Goal: Navigation & Orientation: Understand site structure

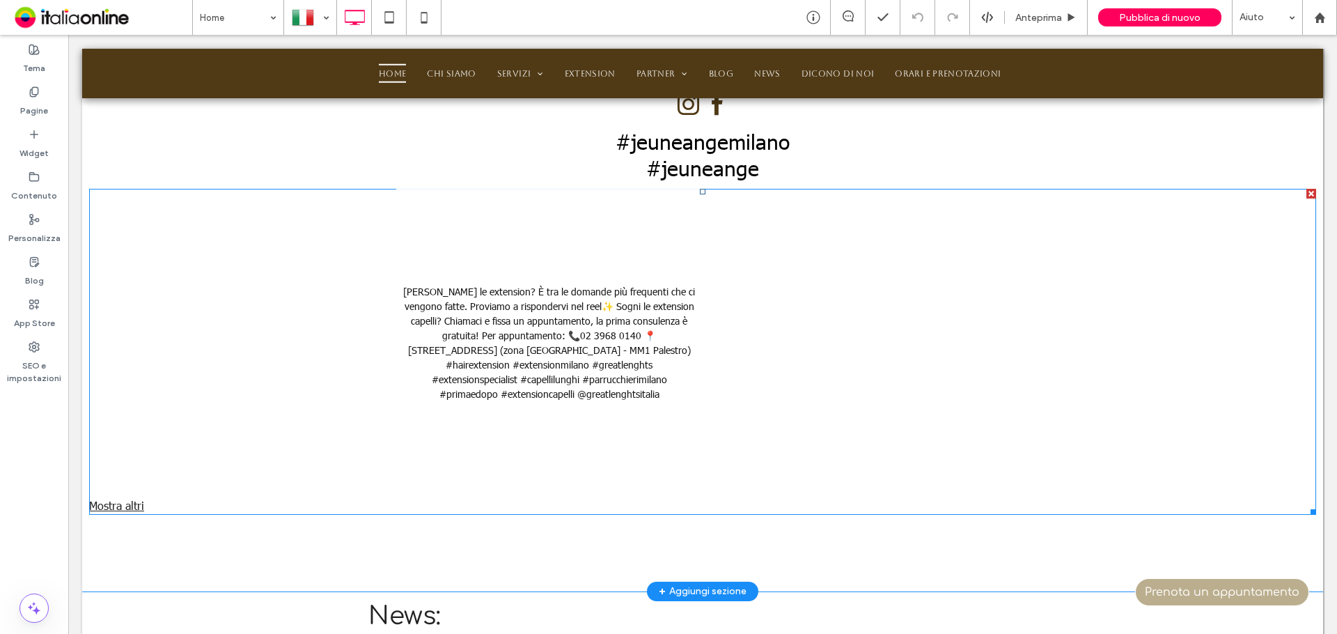
scroll to position [1601, 0]
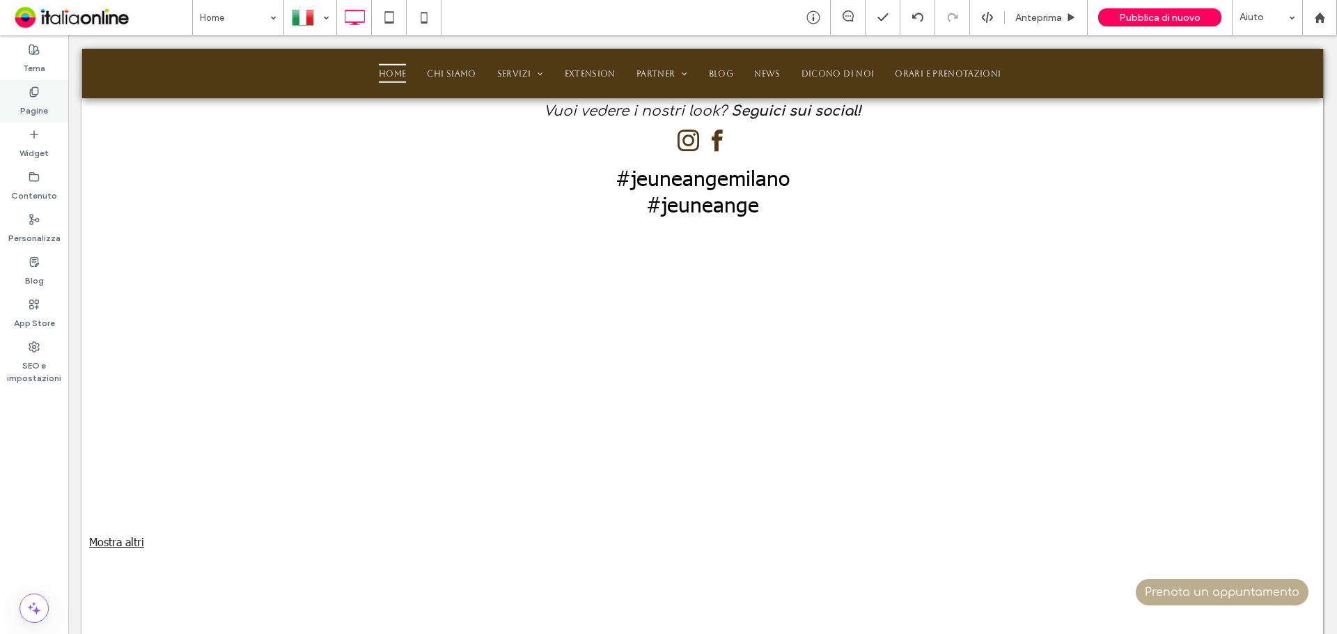
drag, startPoint x: 20, startPoint y: 101, endPoint x: 29, endPoint y: 107, distance: 10.6
click at [20, 101] on label "Pagine" at bounding box center [34, 106] width 28 height 19
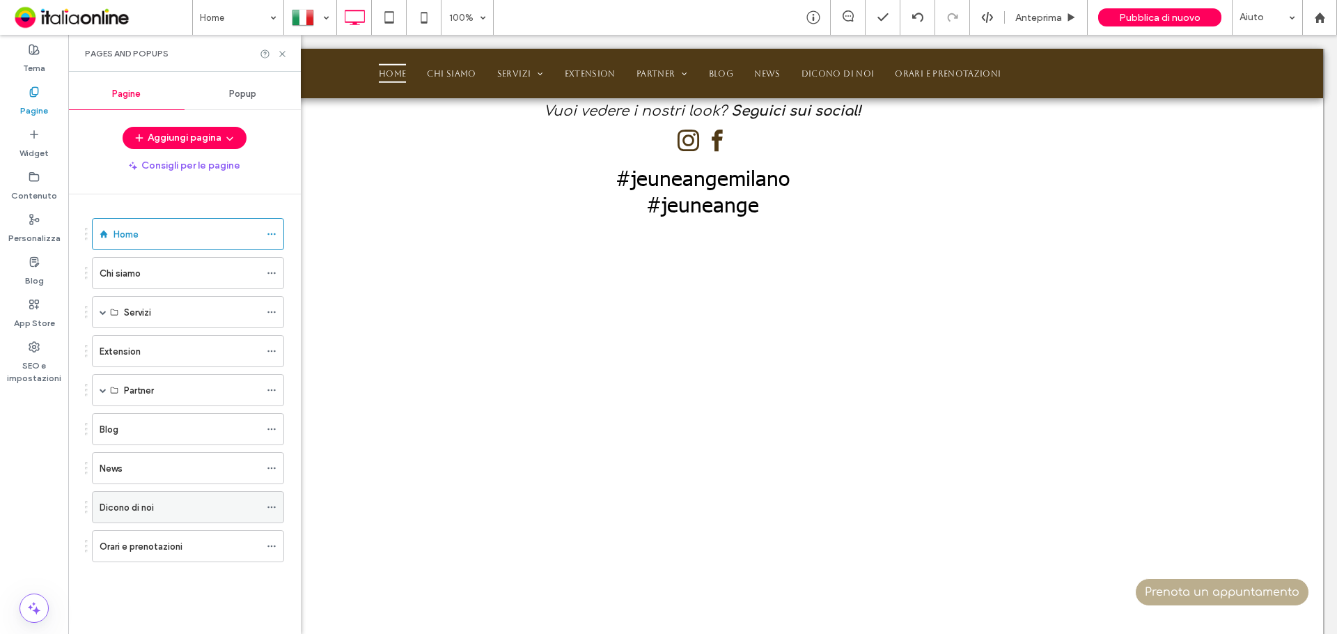
click at [160, 507] on div "Dicono di noi" at bounding box center [180, 507] width 160 height 15
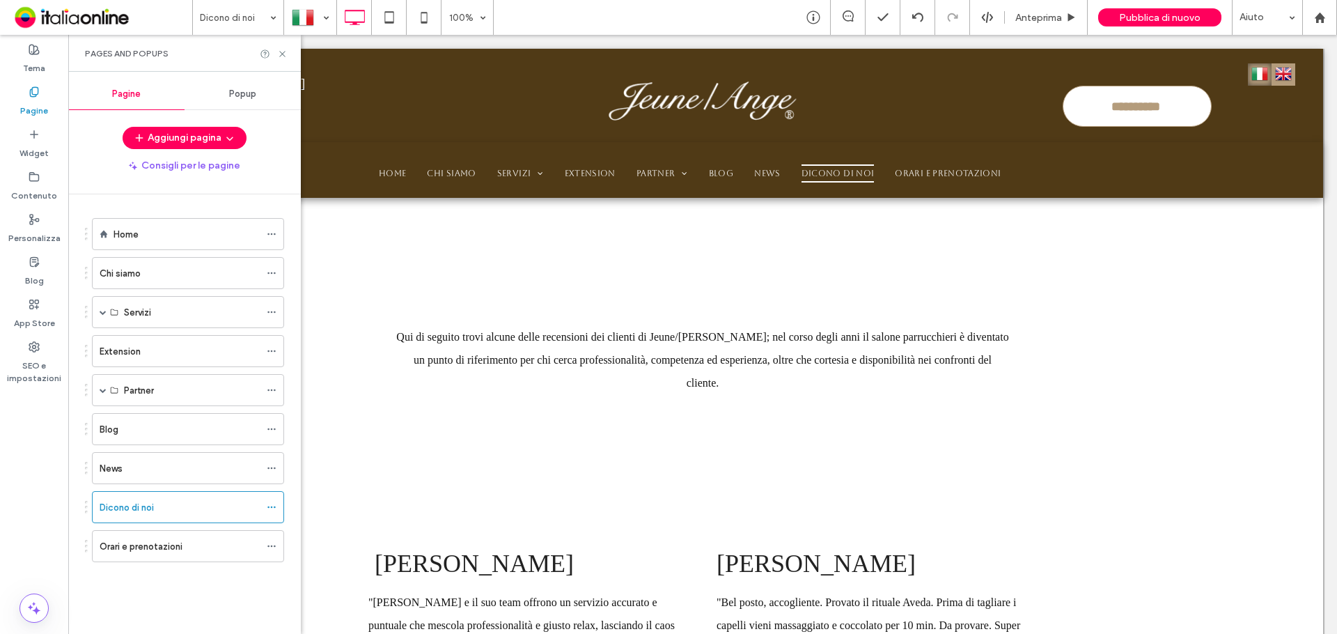
scroll to position [0, 0]
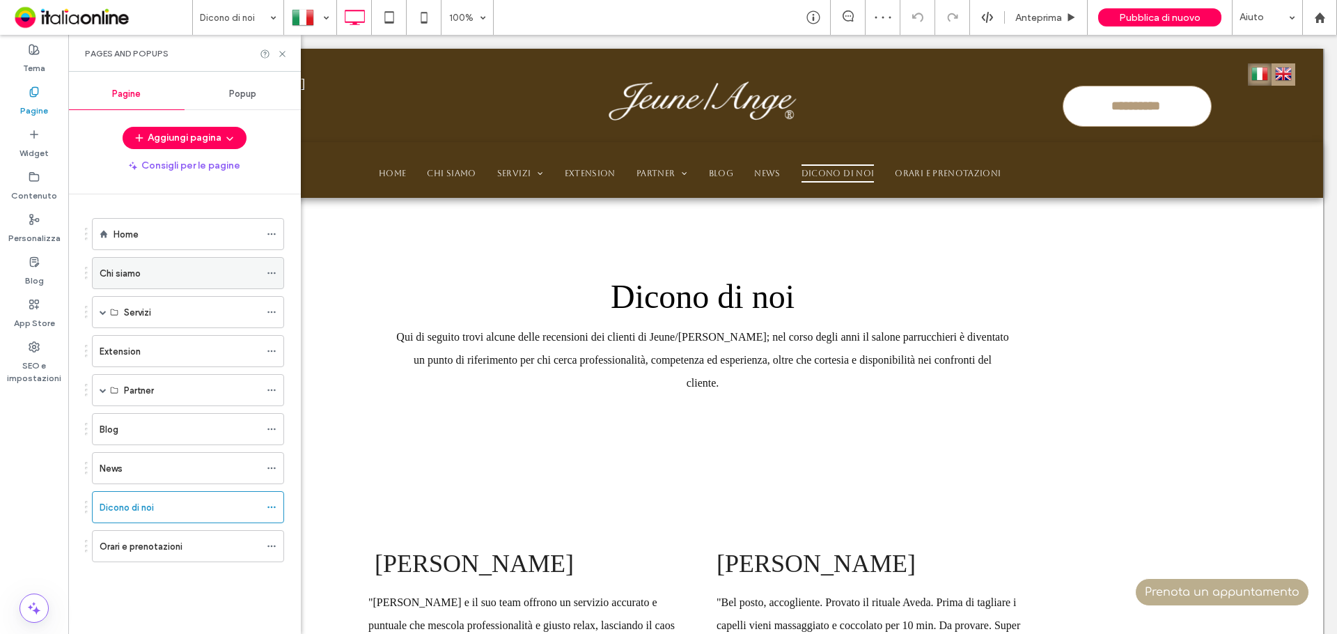
click at [177, 280] on div "Chi siamo" at bounding box center [180, 273] width 160 height 15
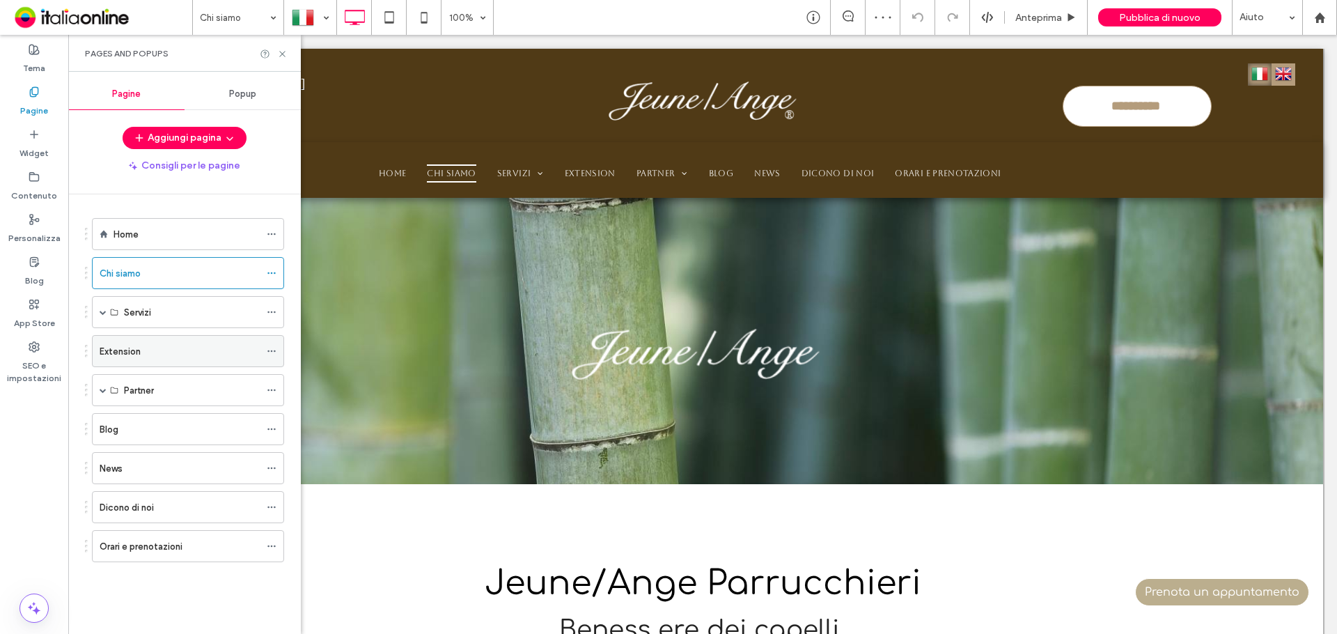
click at [187, 354] on div "Extension" at bounding box center [180, 351] width 160 height 15
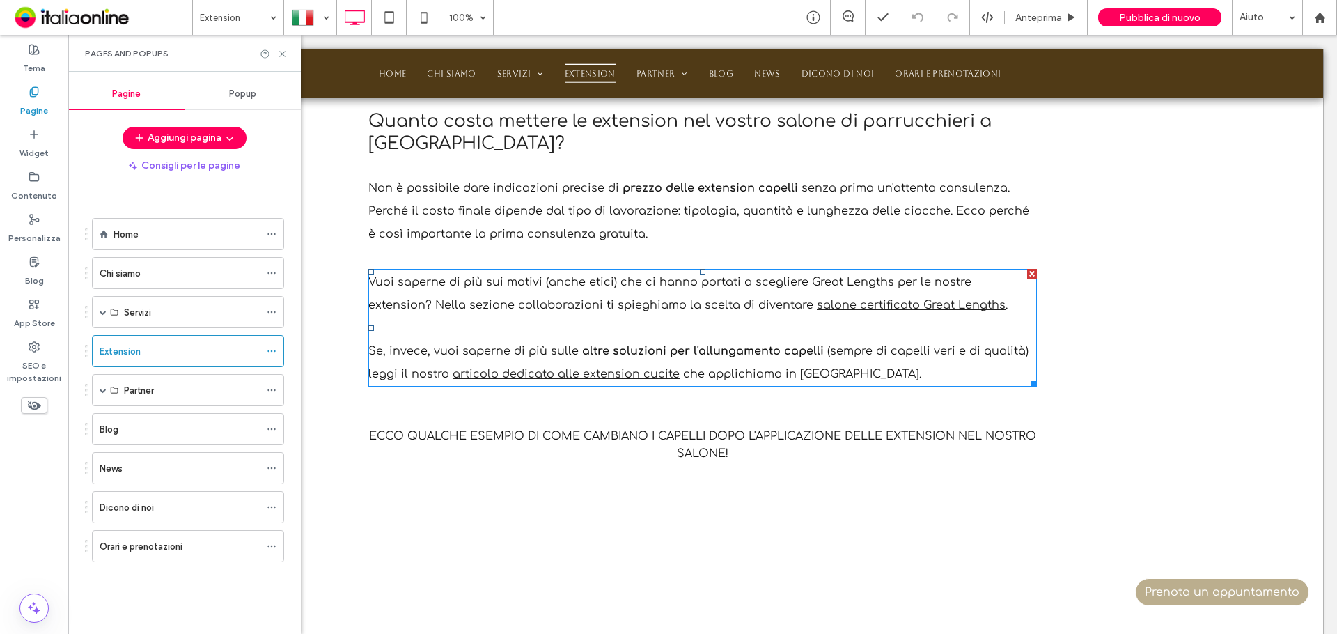
scroll to position [2228, 0]
